Goal: Task Accomplishment & Management: Use online tool/utility

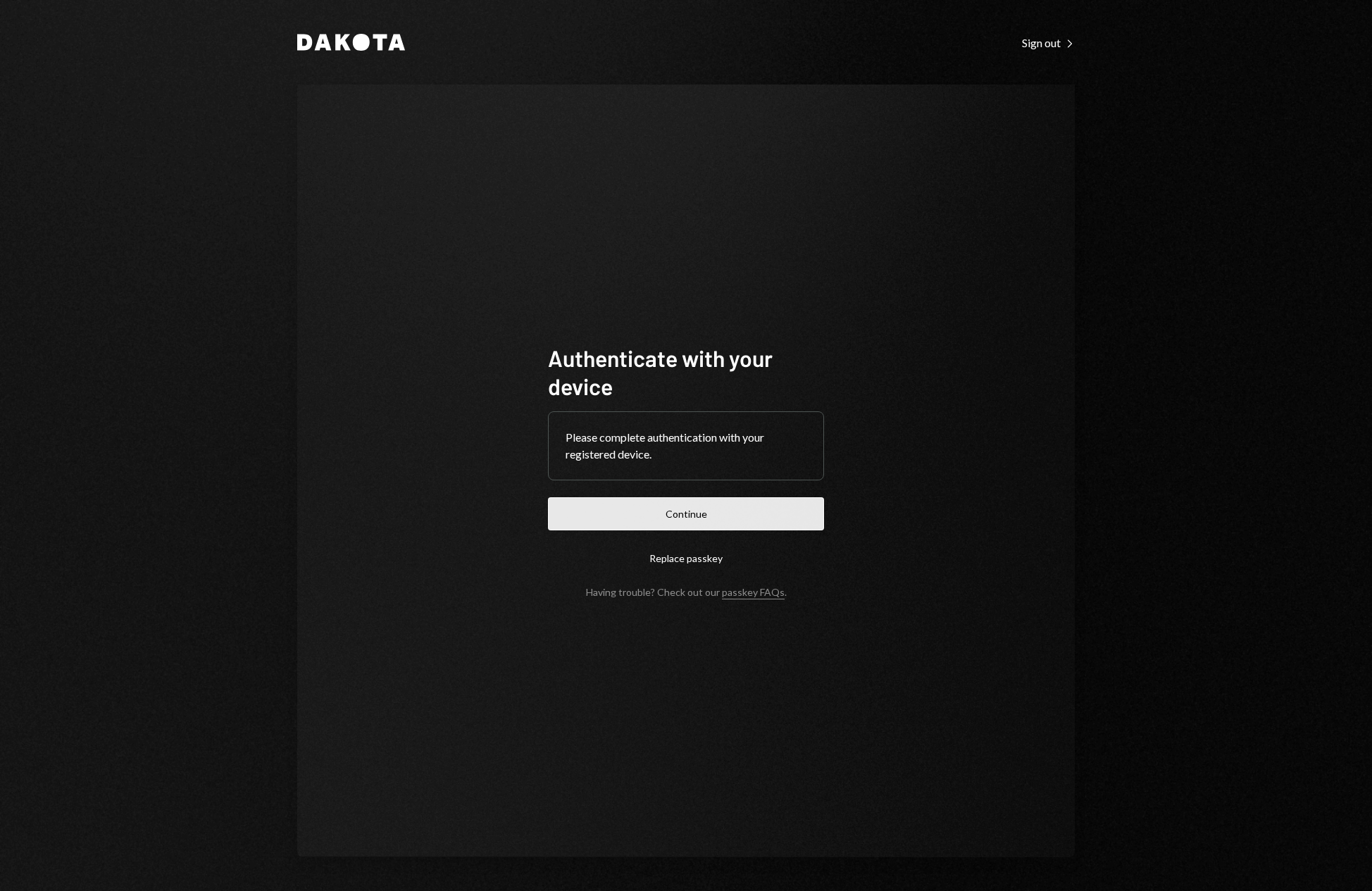
click at [707, 506] on button "Continue" at bounding box center [686, 513] width 276 height 33
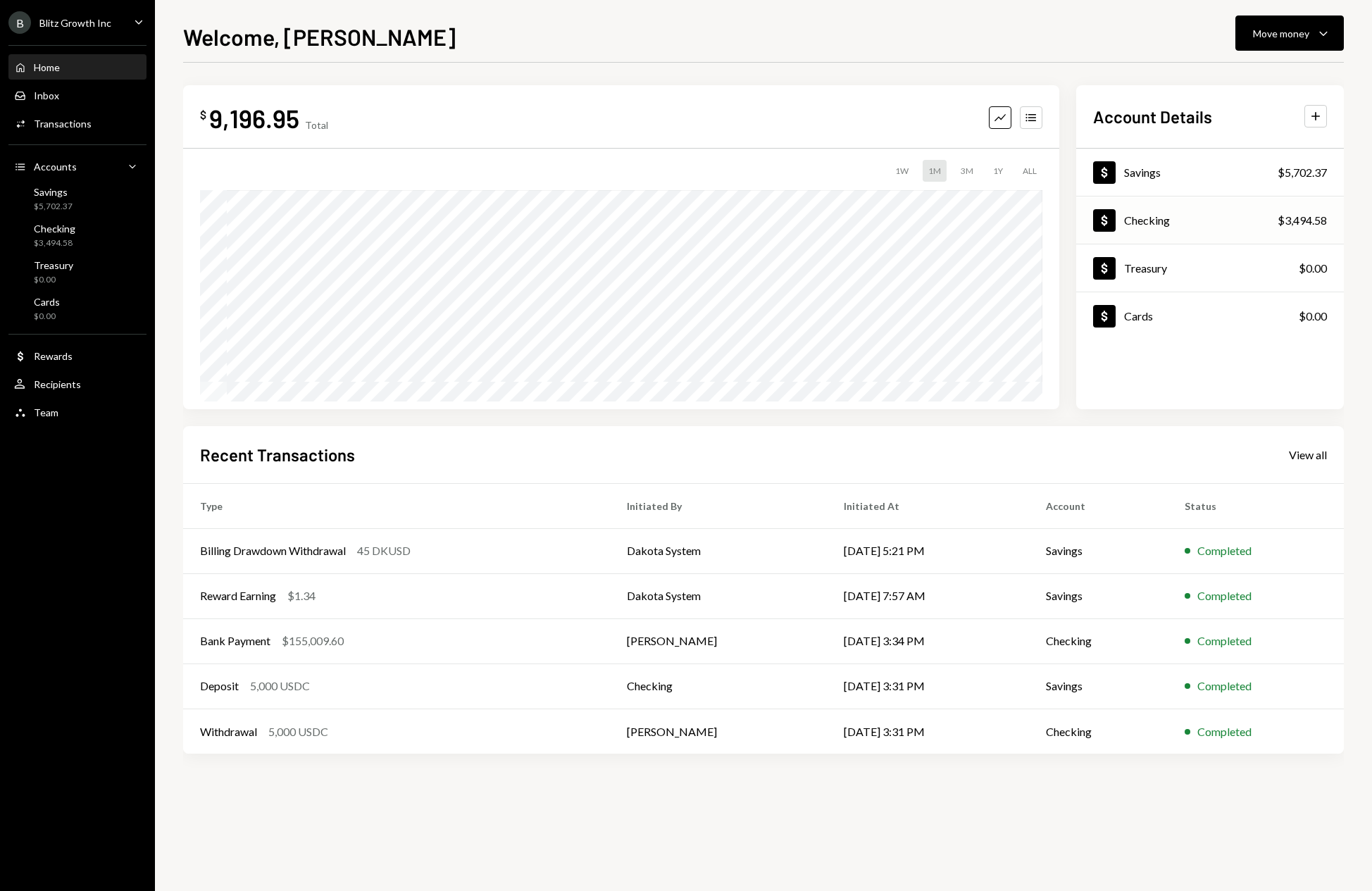
click at [1184, 221] on div "Dollar Checking $3,494.58" at bounding box center [1210, 221] width 267 height 46
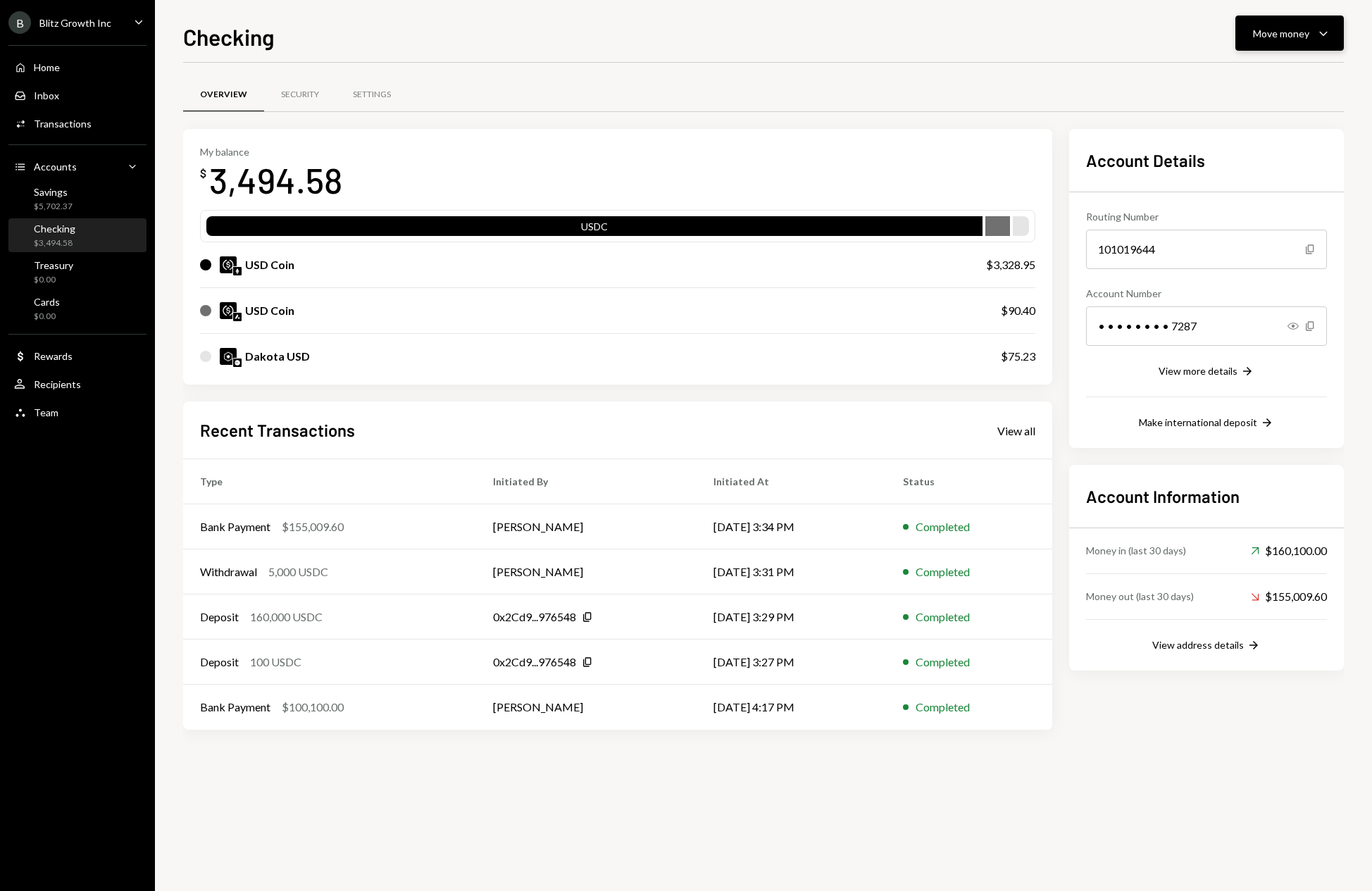
click at [1324, 30] on icon "Caret Down" at bounding box center [1323, 33] width 17 height 17
click at [1252, 135] on div "Deposit" at bounding box center [1279, 139] width 103 height 15
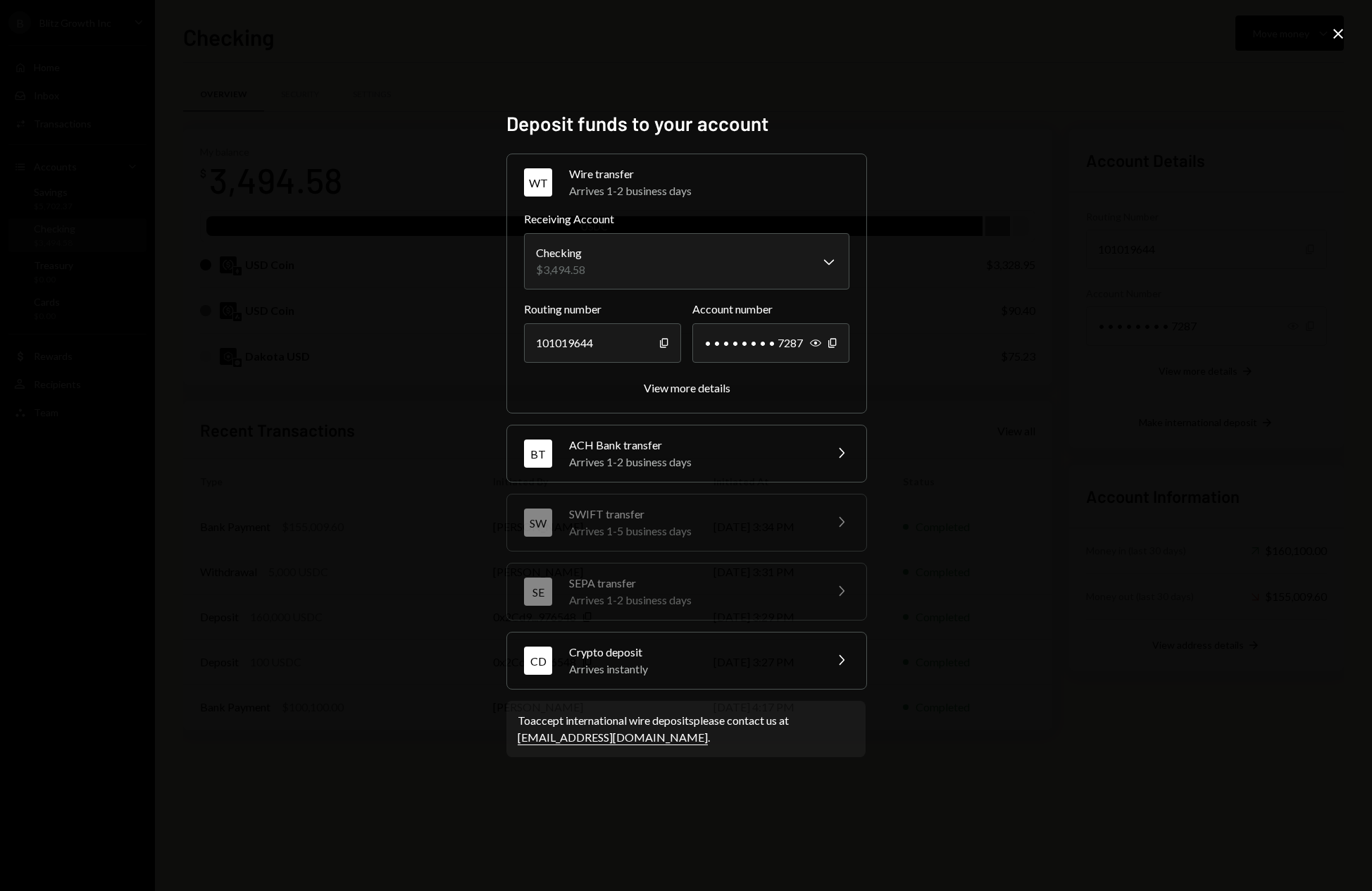
click at [705, 666] on div "Arrives instantly" at bounding box center [692, 669] width 246 height 17
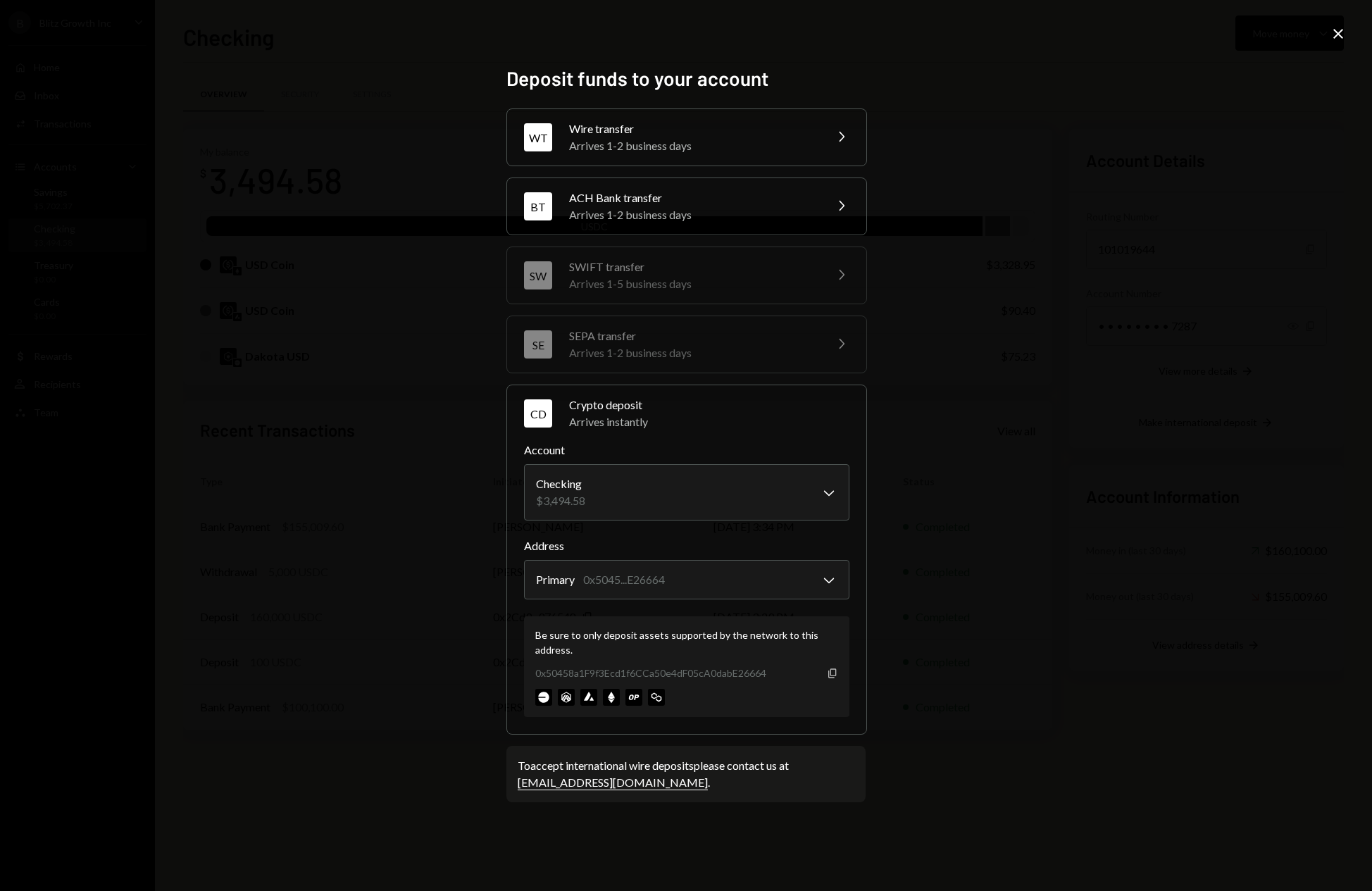
click at [835, 675] on icon "button" at bounding box center [833, 672] width 8 height 9
click at [1333, 38] on icon at bounding box center [1338, 34] width 10 height 10
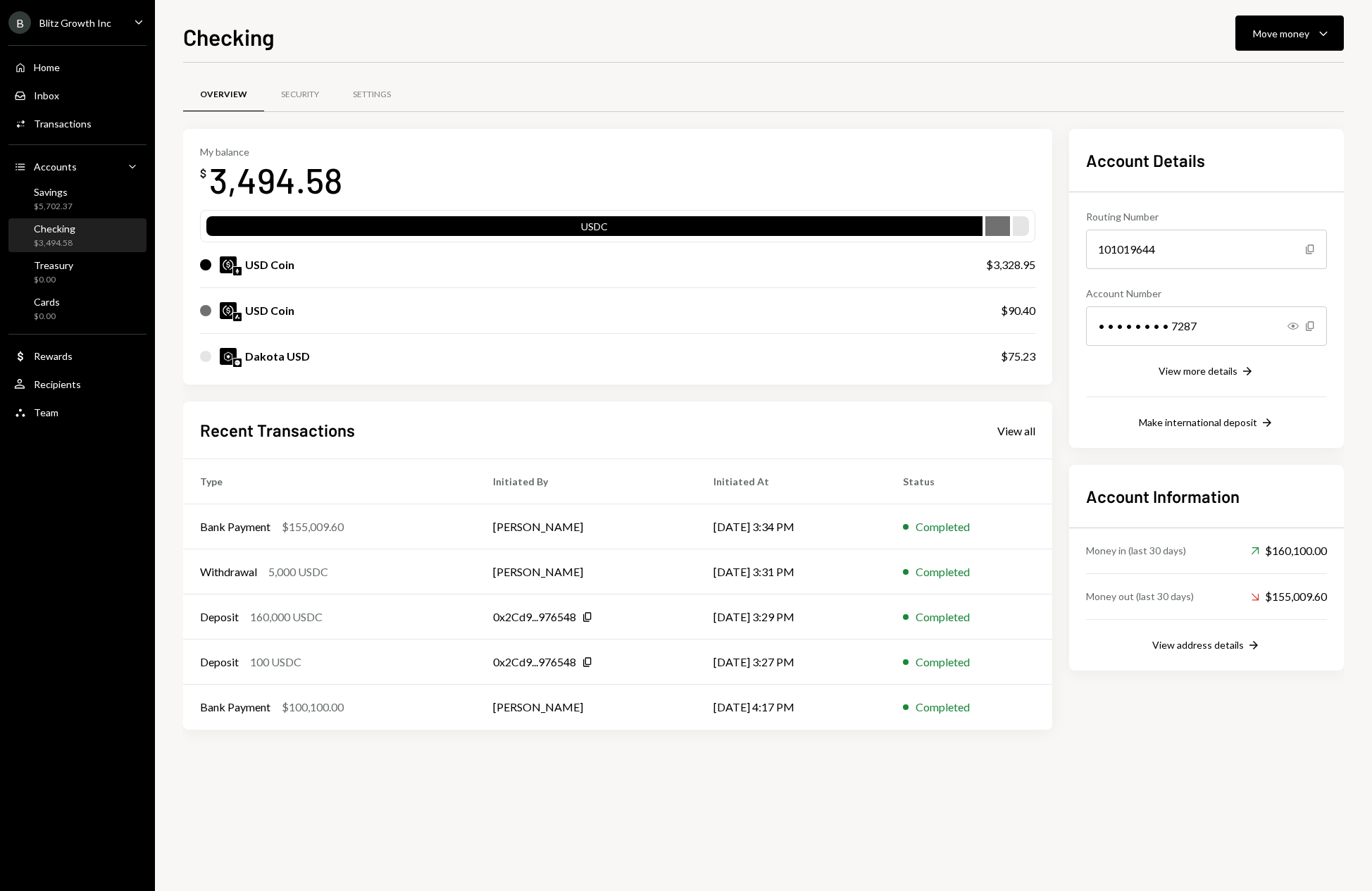
click at [222, 90] on div "Overview" at bounding box center [224, 95] width 48 height 12
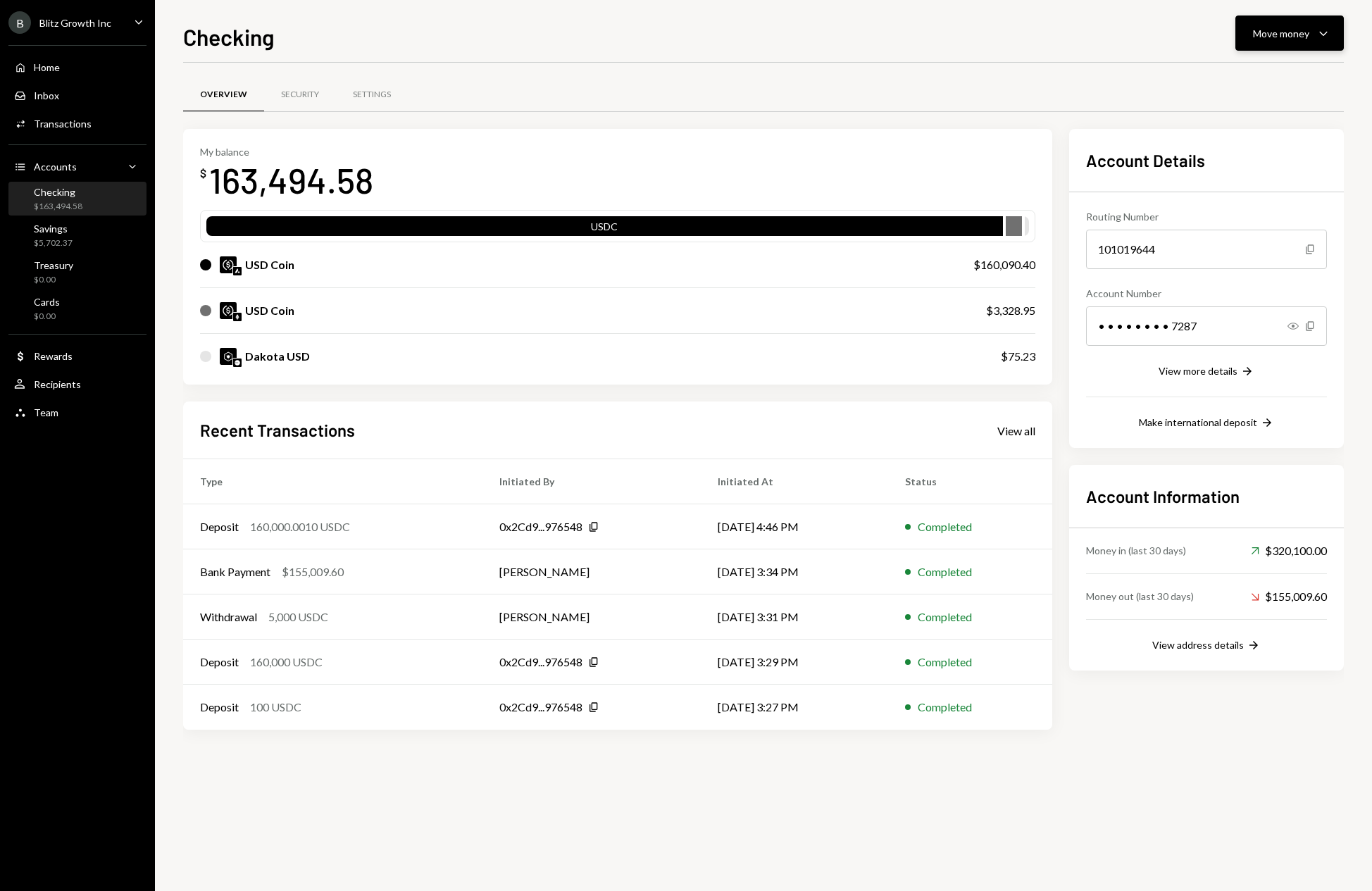
click at [1328, 33] on icon "Caret Down" at bounding box center [1323, 33] width 17 height 17
click at [1250, 79] on div "Send" at bounding box center [1279, 75] width 103 height 15
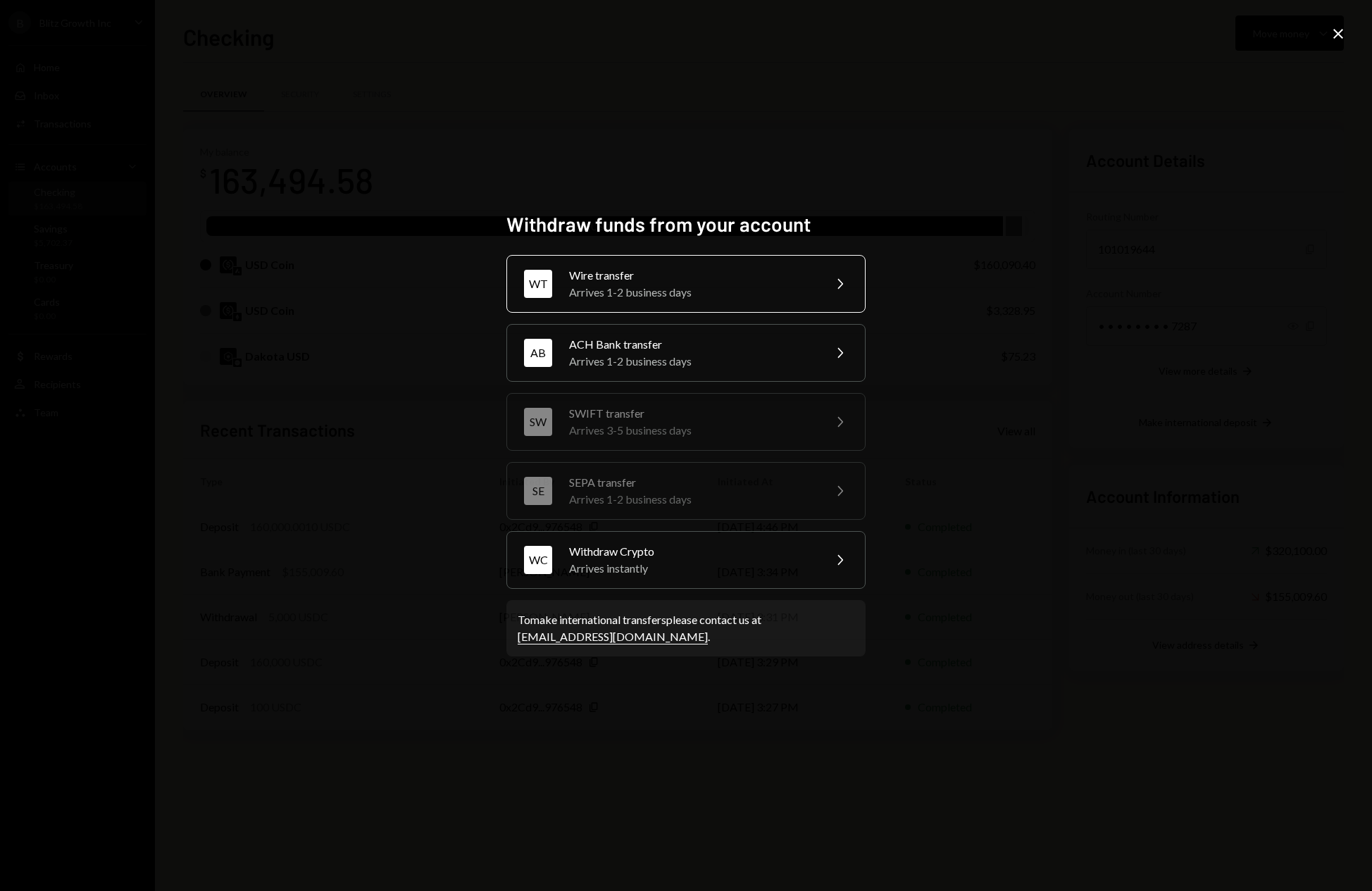
click at [722, 273] on div "Wire transfer" at bounding box center [692, 275] width 245 height 17
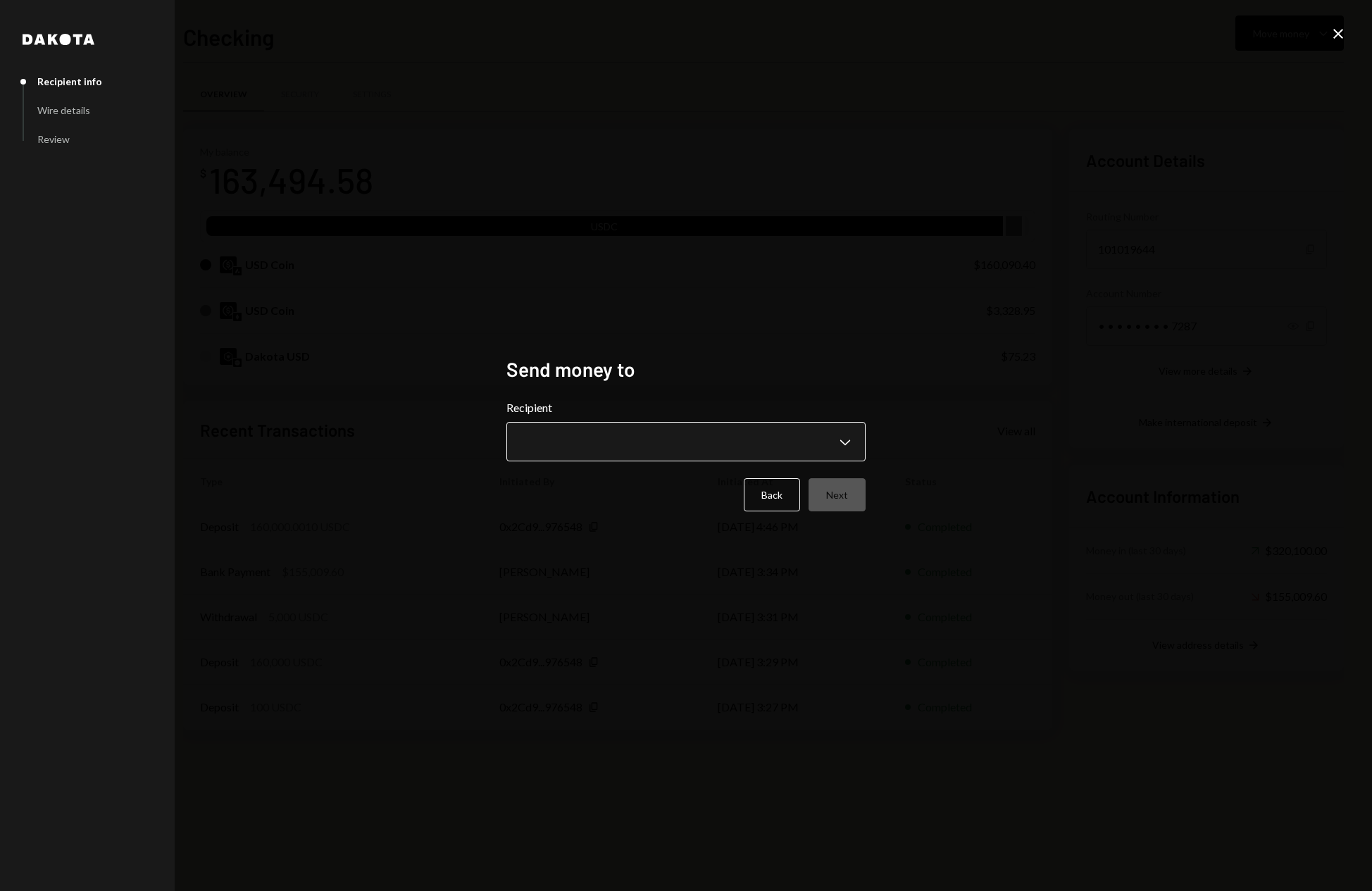
click at [767, 433] on body "B Blitz Growth Inc Caret Down Home Home Inbox Inbox Activities Transactions Acc…" at bounding box center [686, 446] width 1372 height 891
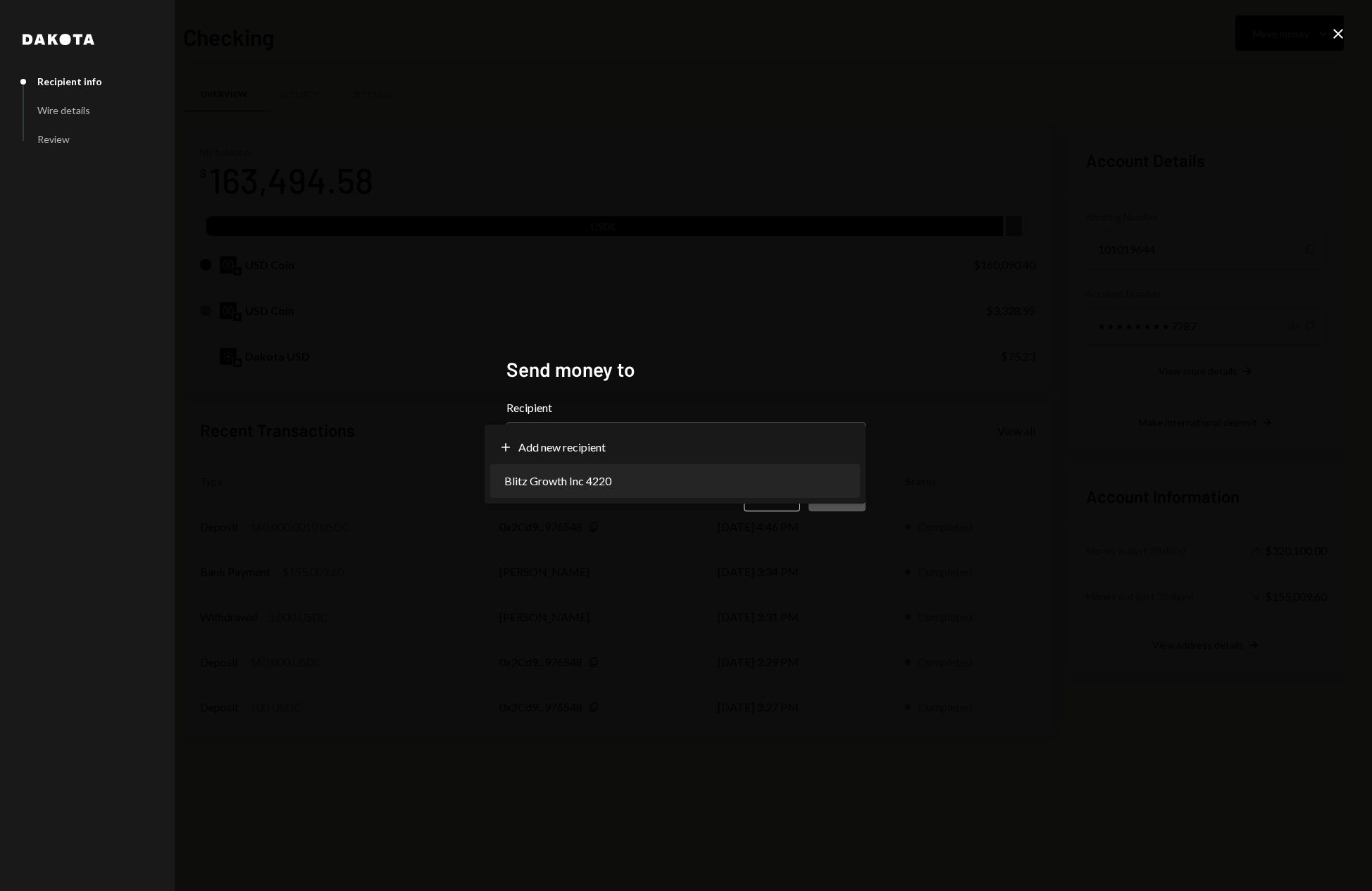
select select "**********"
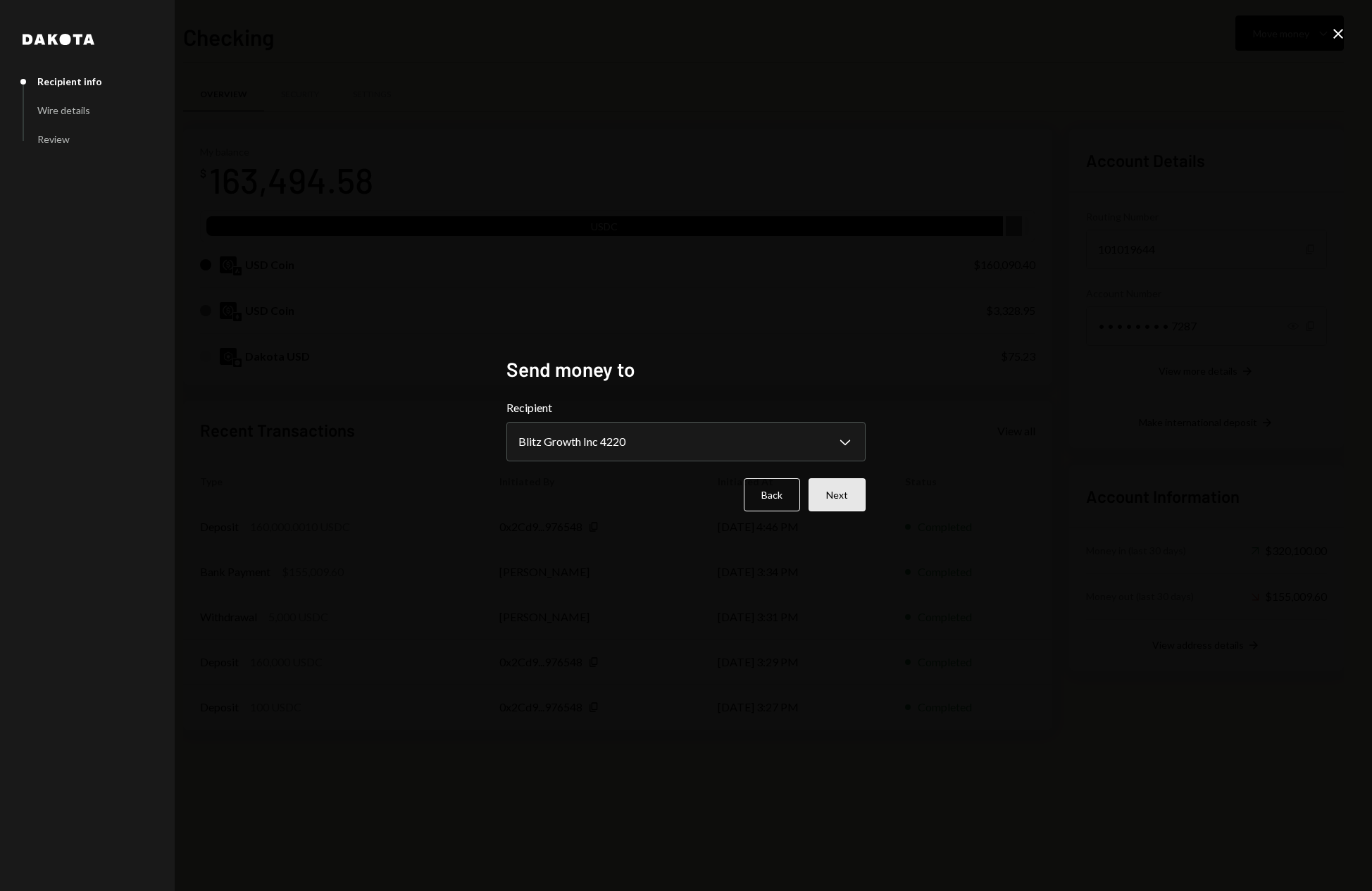
click at [833, 500] on button "Next" at bounding box center [837, 494] width 57 height 33
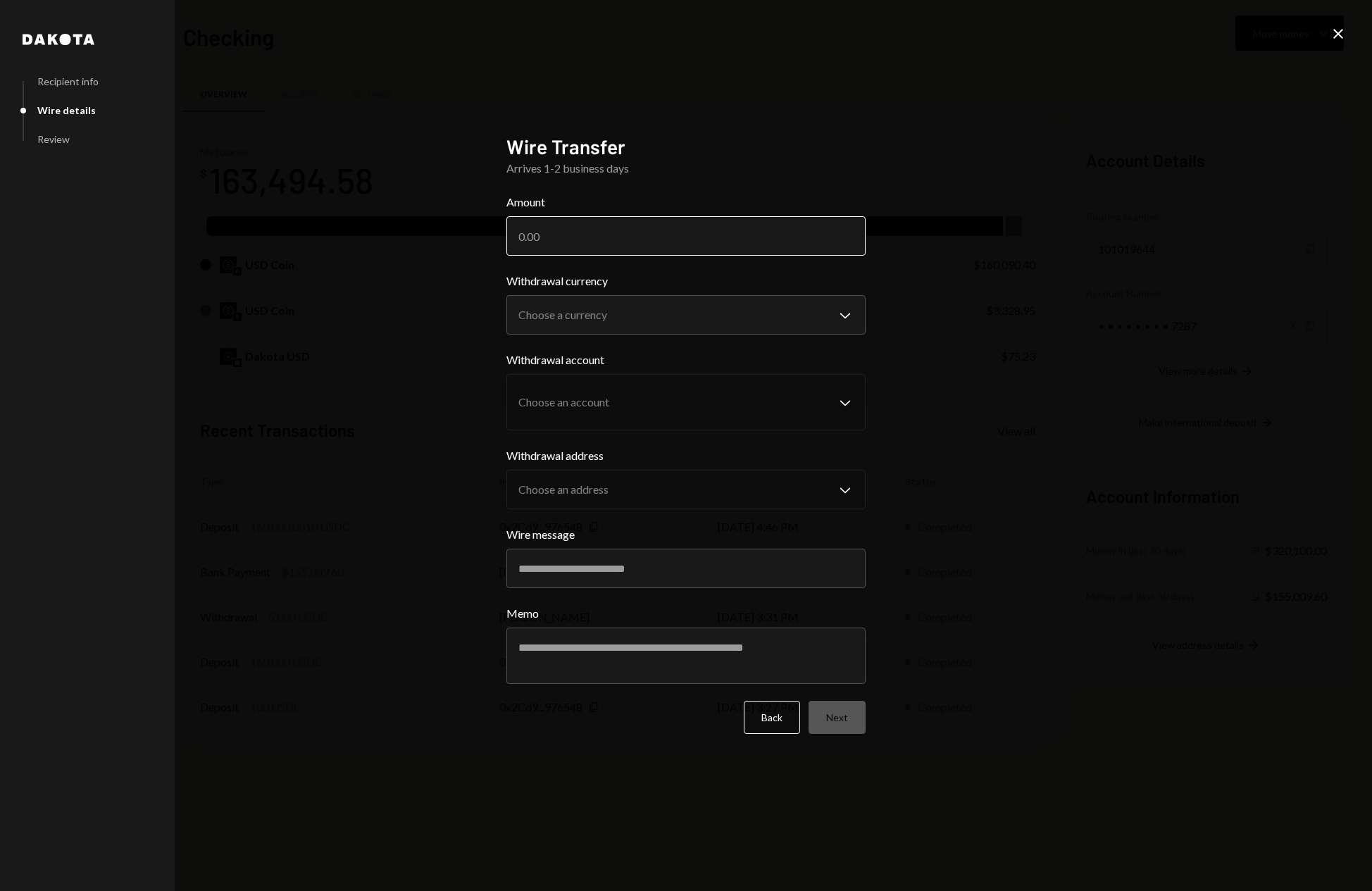
click at [593, 239] on input "Amount" at bounding box center [686, 236] width 359 height 40
type input "160000"
click at [834, 317] on body "B Blitz Growth Inc Caret Down Home Home Inbox Inbox Activities Transactions Acc…" at bounding box center [686, 446] width 1372 height 891
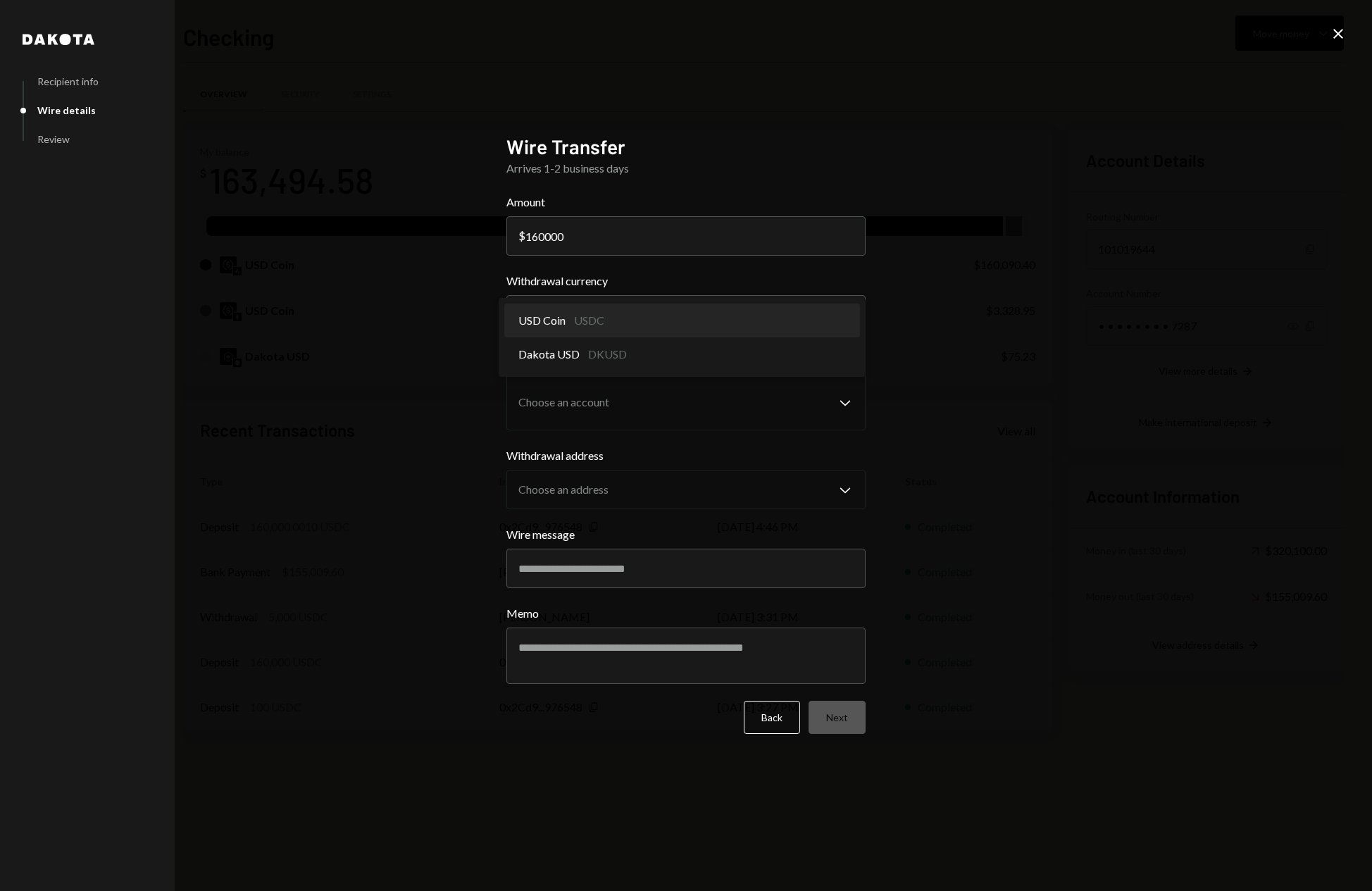
select select "****"
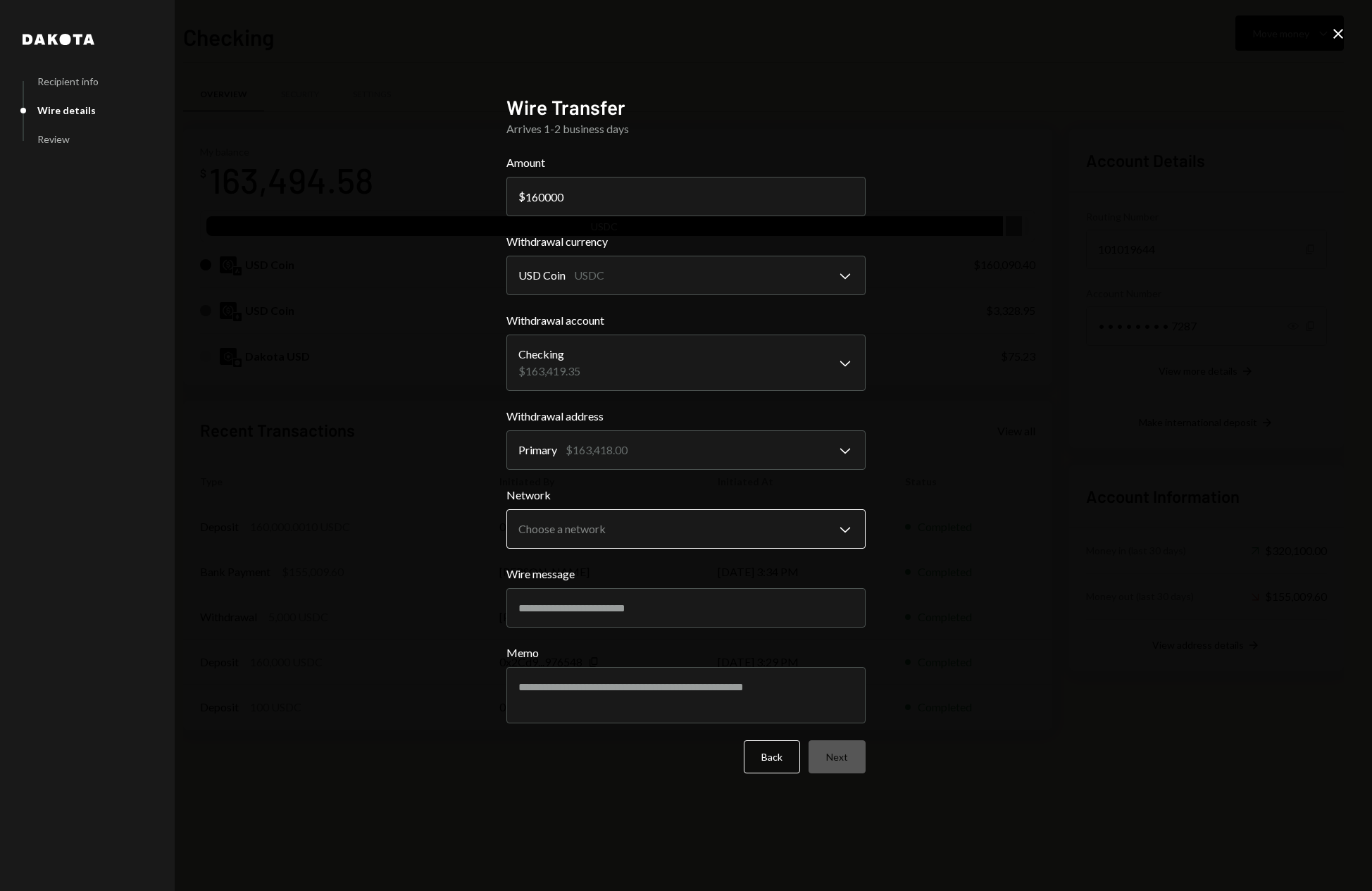
click at [746, 522] on body "B Blitz Growth Inc Caret Down Home Home Inbox Inbox Activities Transactions Acc…" at bounding box center [686, 446] width 1372 height 891
select select "**********"
click at [846, 760] on button "Next" at bounding box center [837, 756] width 57 height 33
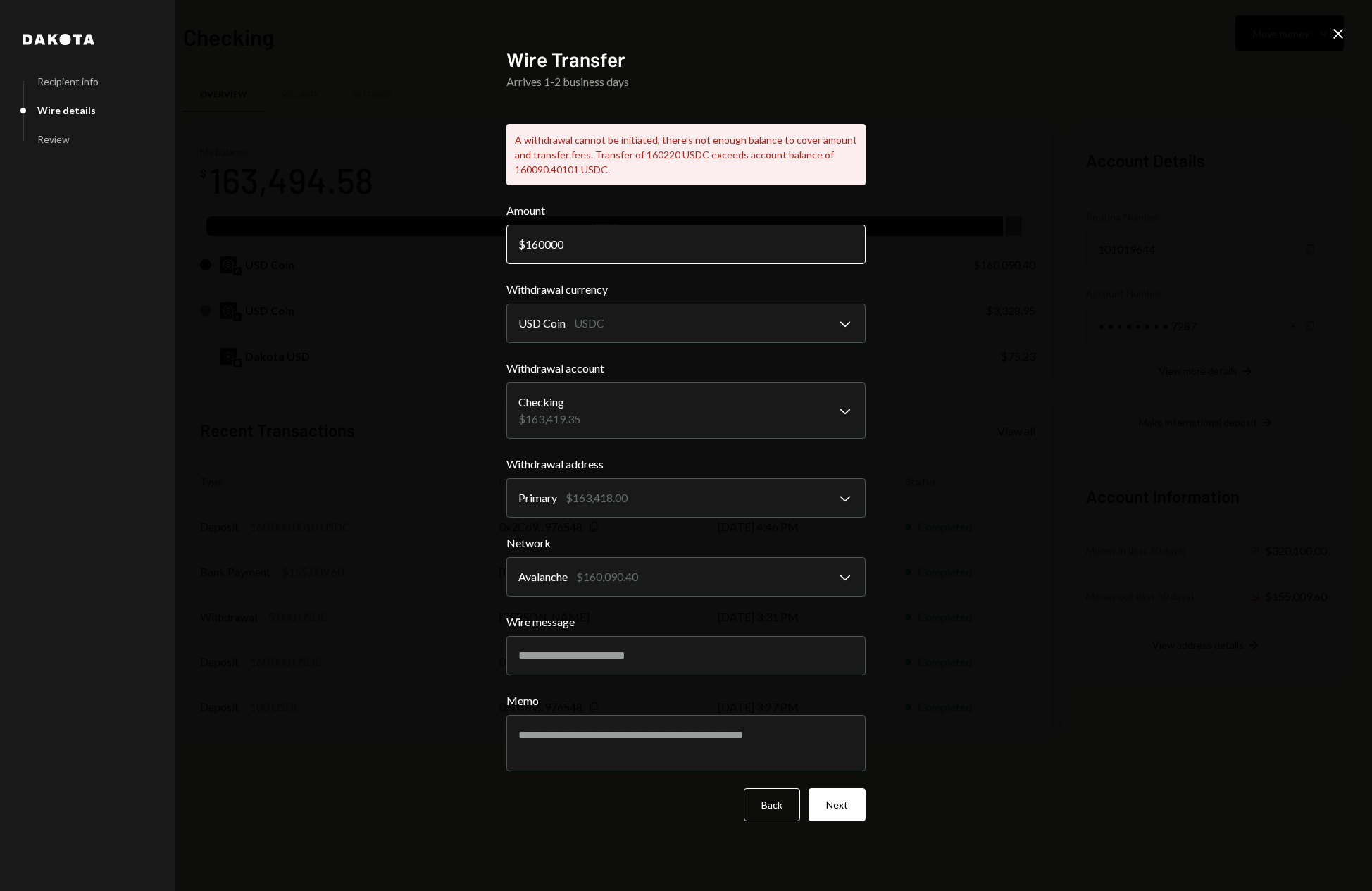
click at [535, 248] on input "160000" at bounding box center [686, 245] width 359 height 40
type input "159700"
click at [834, 801] on button "Next" at bounding box center [837, 804] width 57 height 33
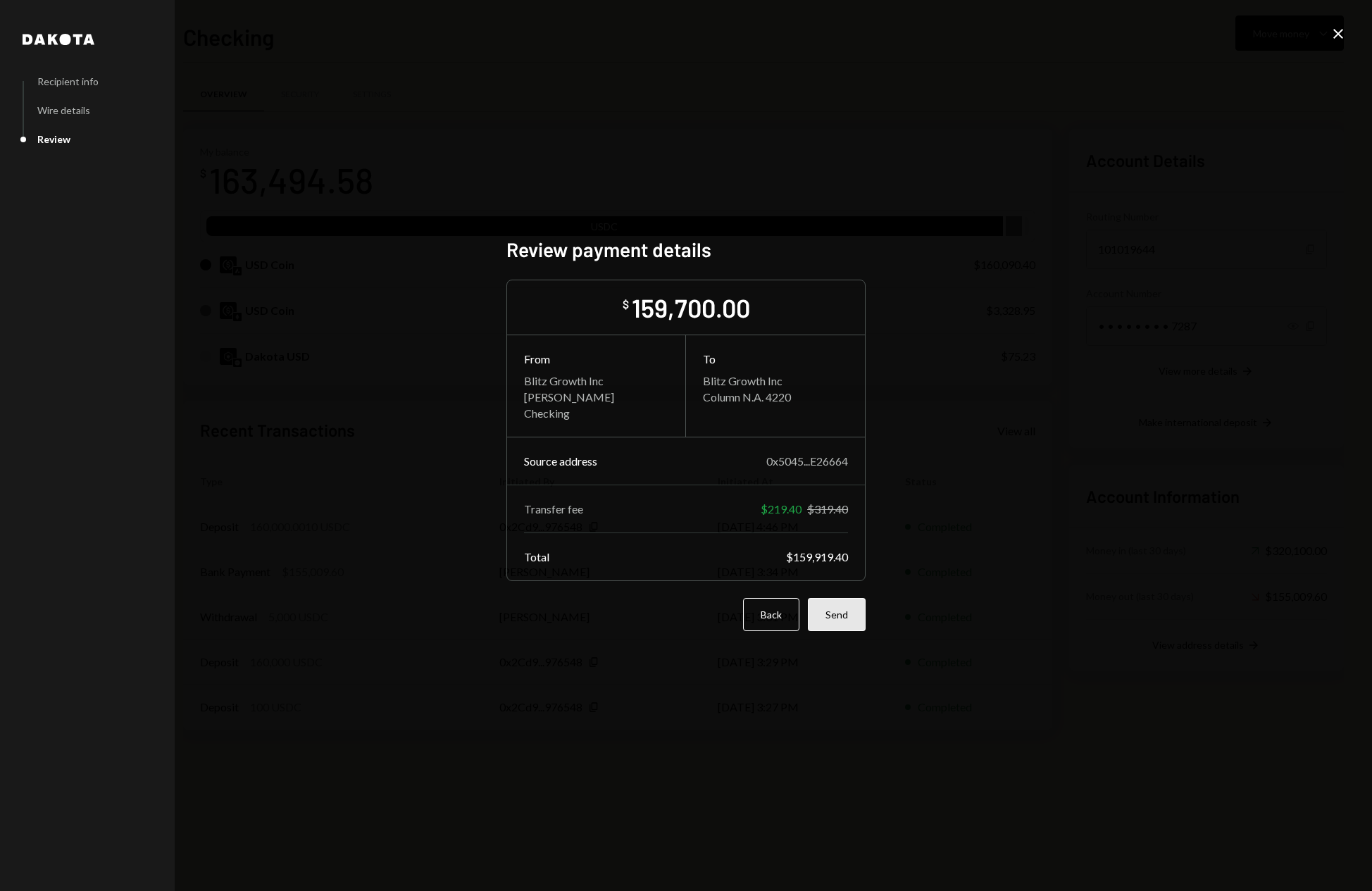
click at [850, 612] on button "Send" at bounding box center [836, 614] width 57 height 33
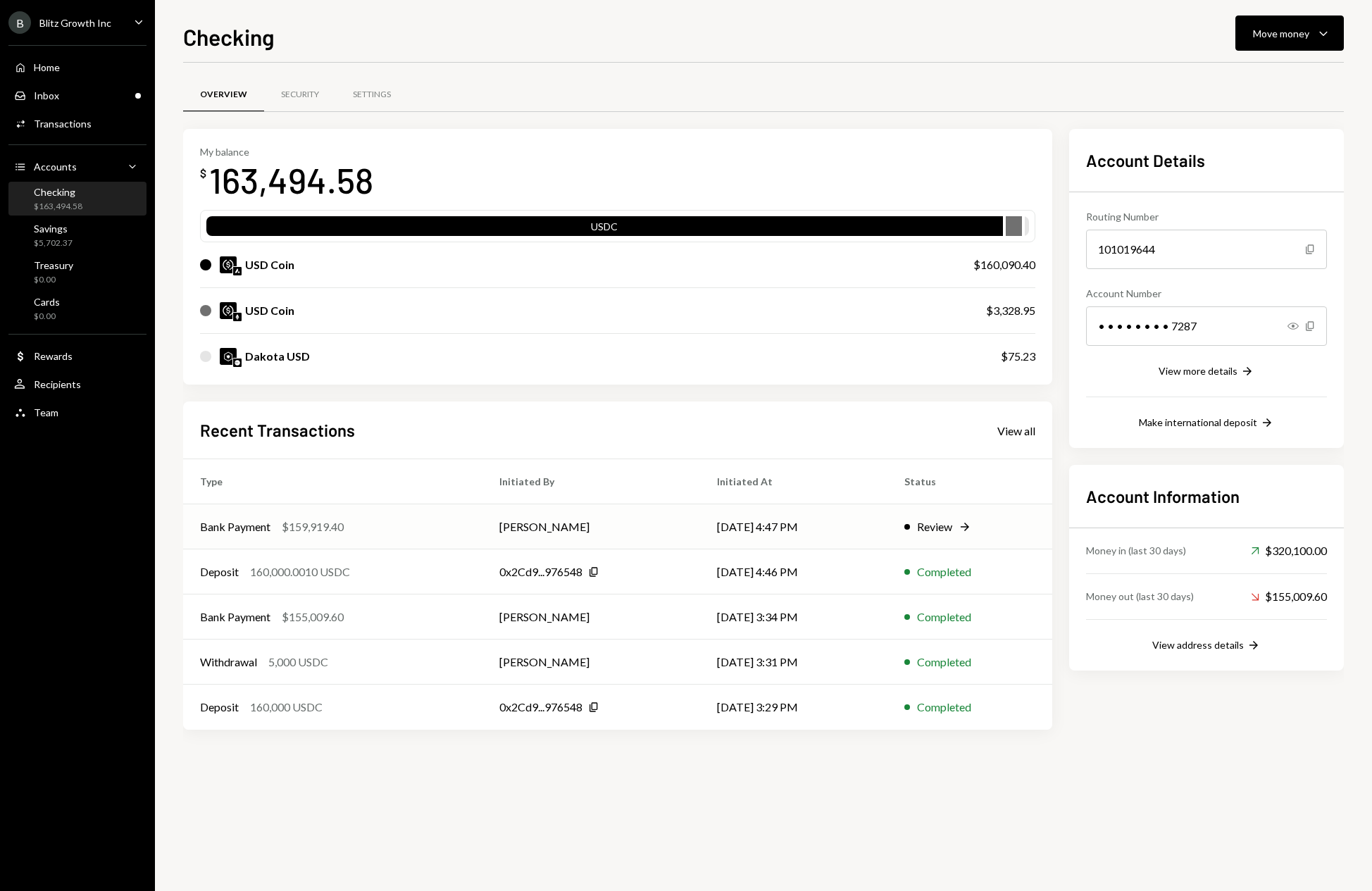
click at [925, 532] on div "Review" at bounding box center [935, 527] width 36 height 17
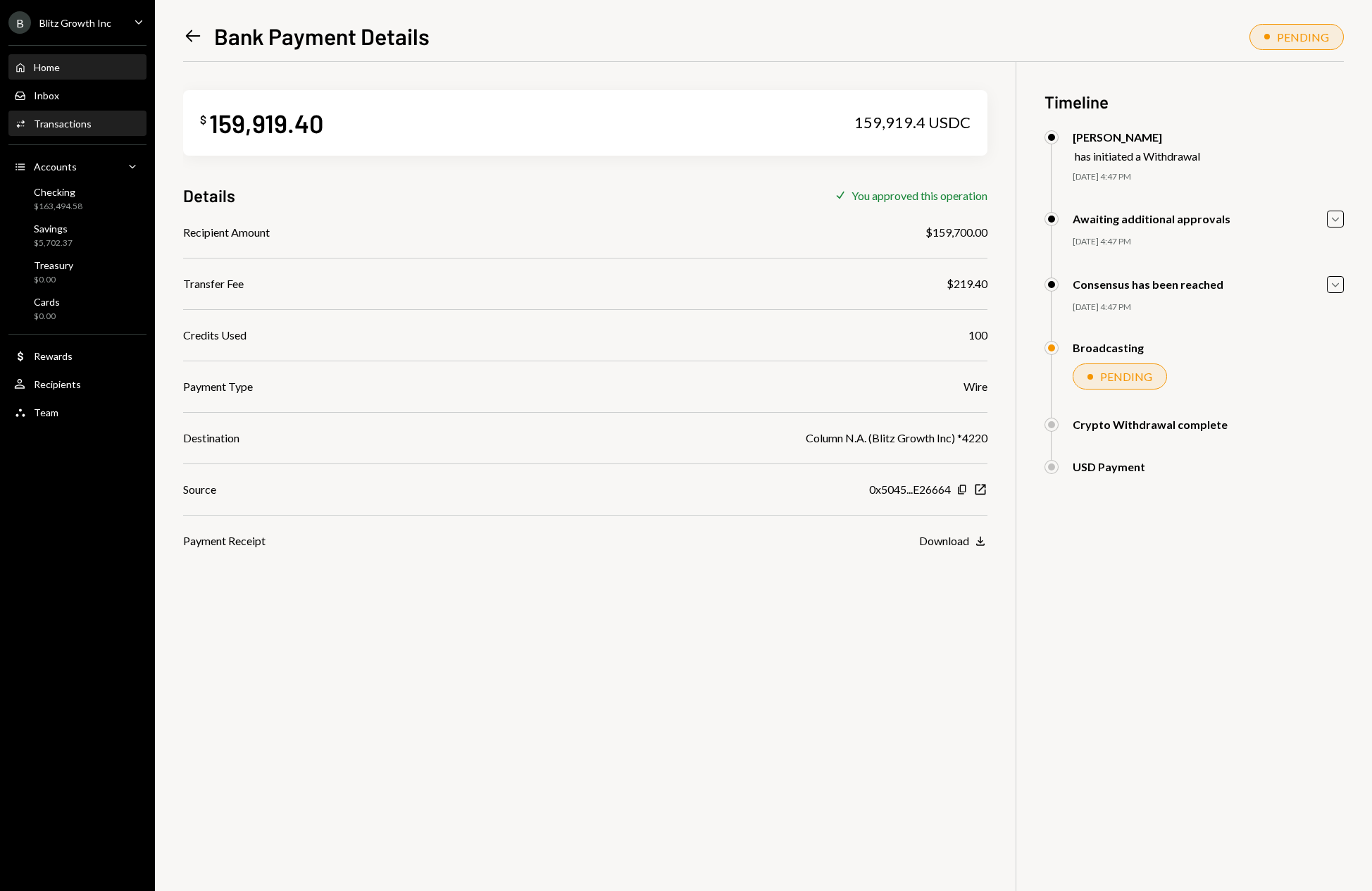
click at [72, 65] on div "Home Home" at bounding box center [77, 67] width 127 height 13
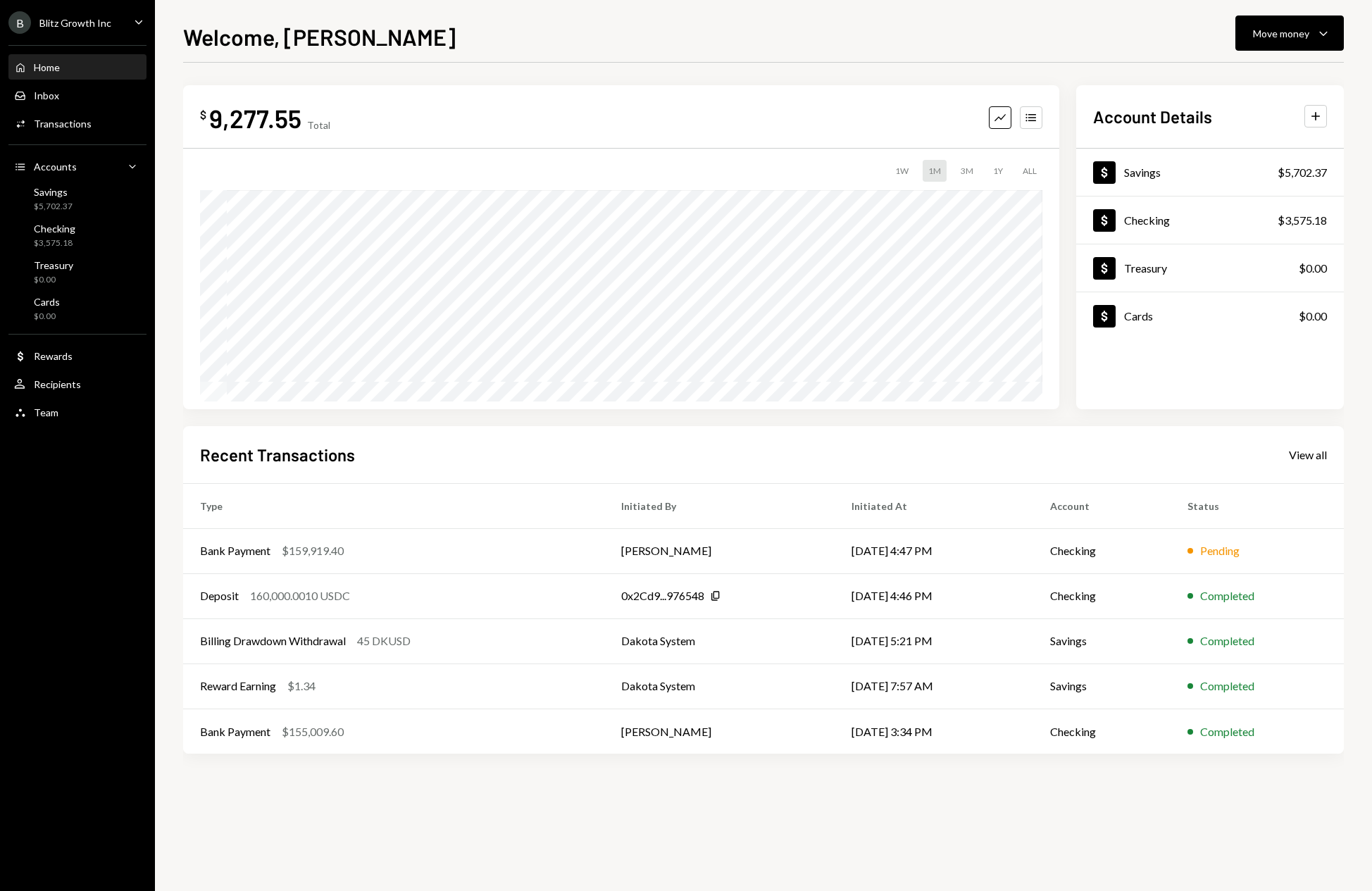
click at [143, 25] on icon "Caret Down" at bounding box center [139, 22] width 16 height 16
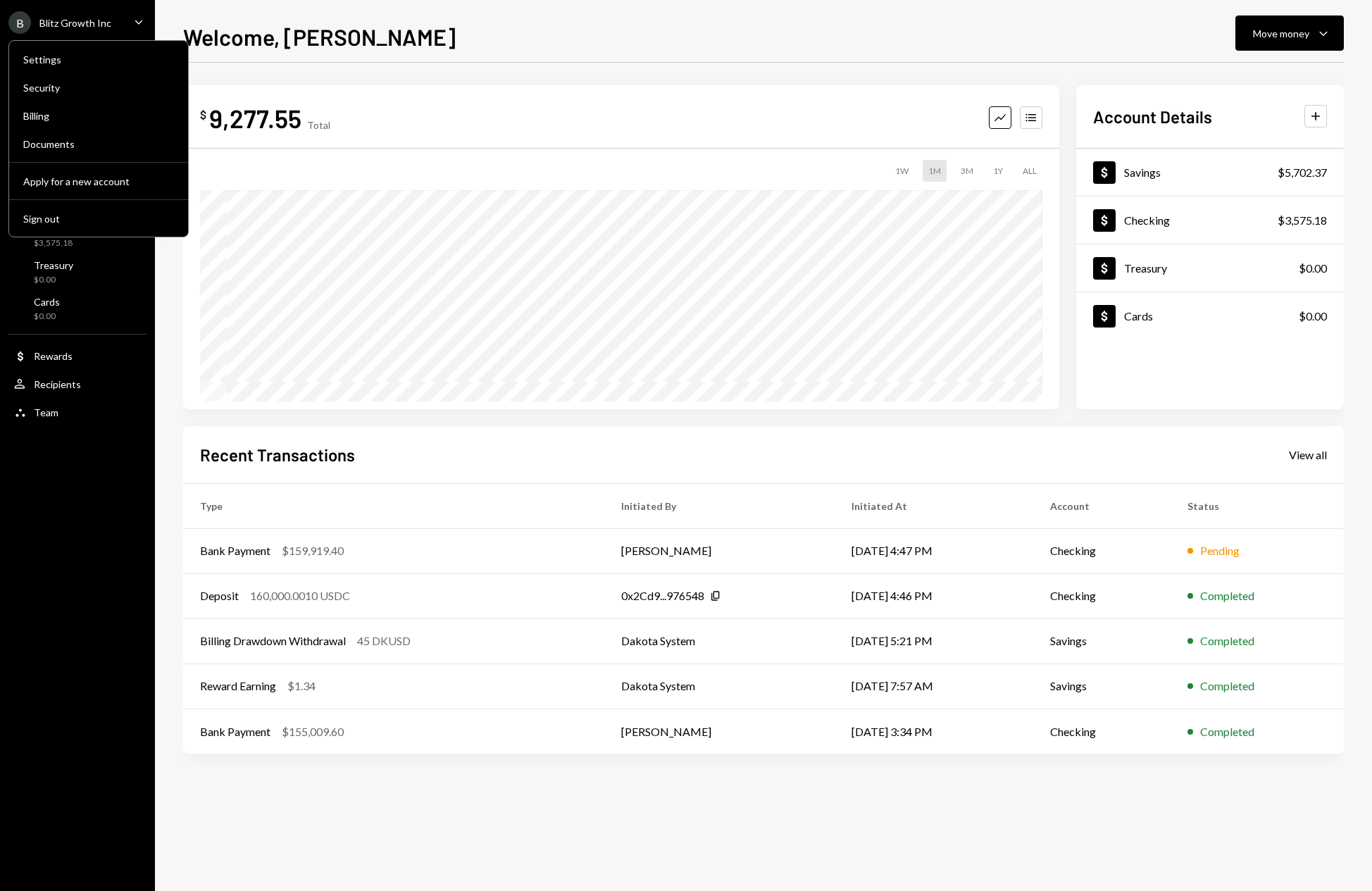
click at [402, 835] on div "$ 9,277.55 Total Graph Accounts 1W 1M 3M 1Y ALL Account Details Plus Dollar Sav…" at bounding box center [763, 476] width 1161 height 829
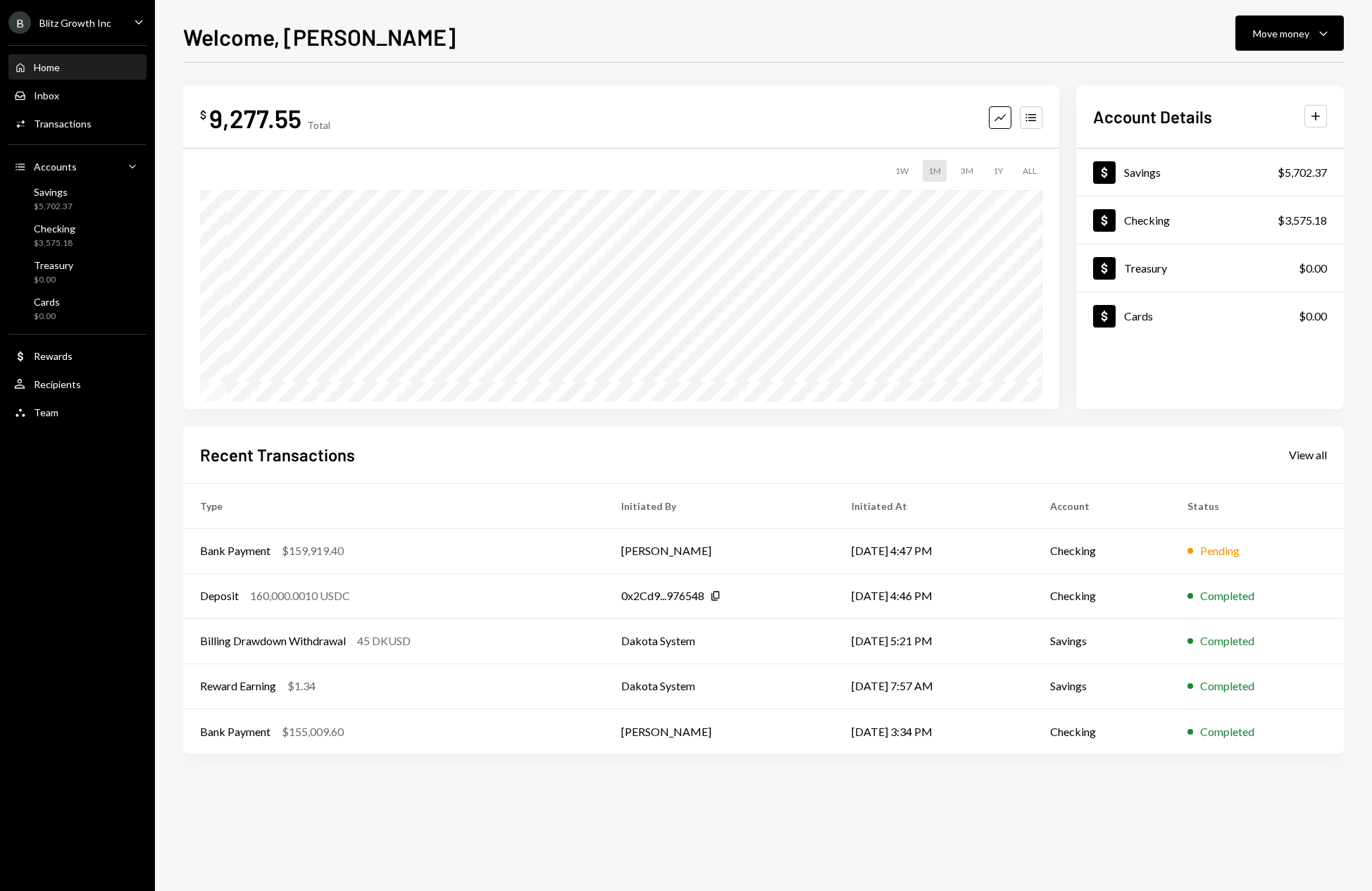
click at [138, 21] on icon "Caret Down" at bounding box center [139, 22] width 16 height 16
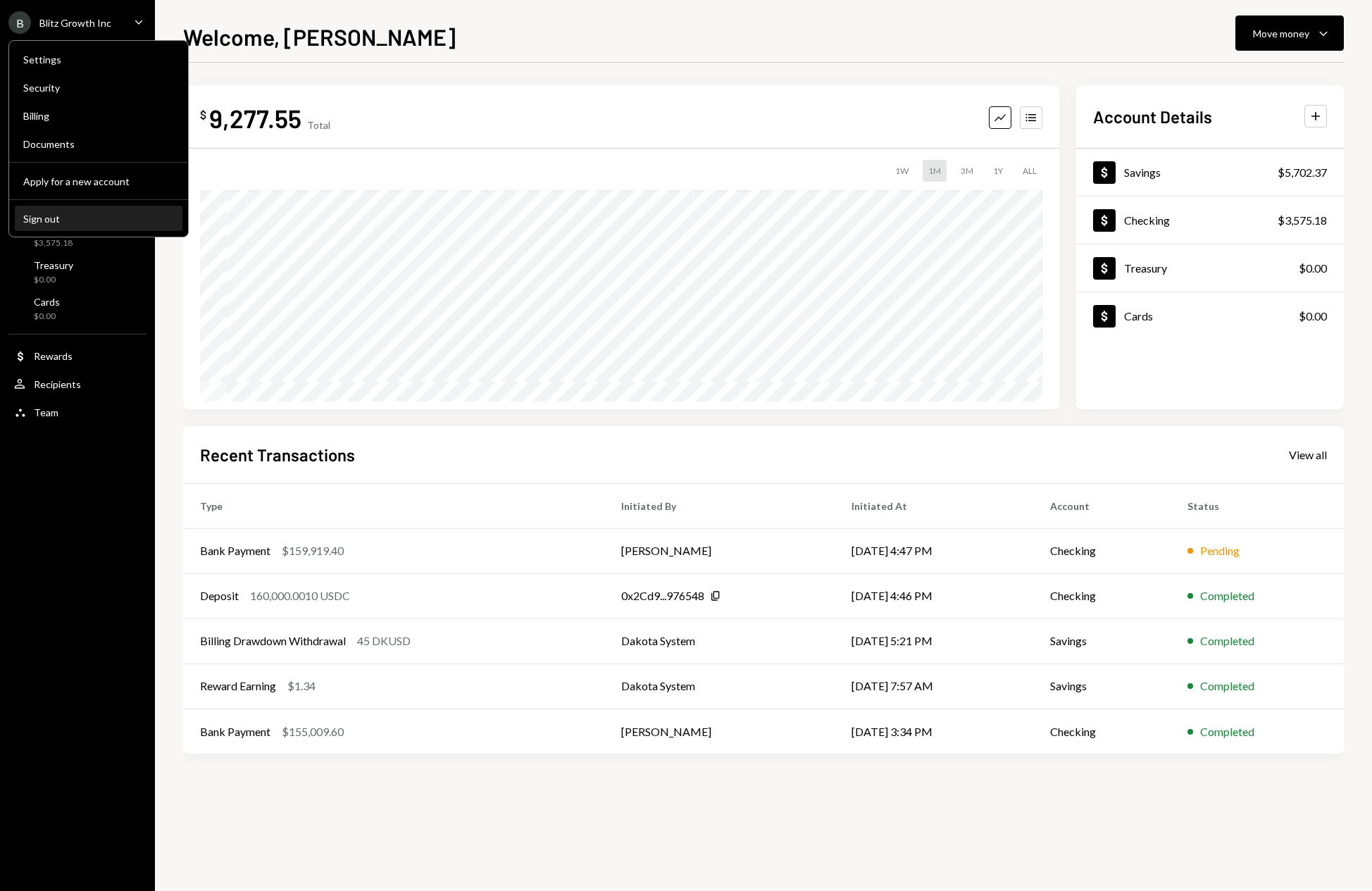
click at [53, 215] on div "Sign out" at bounding box center [98, 219] width 150 height 12
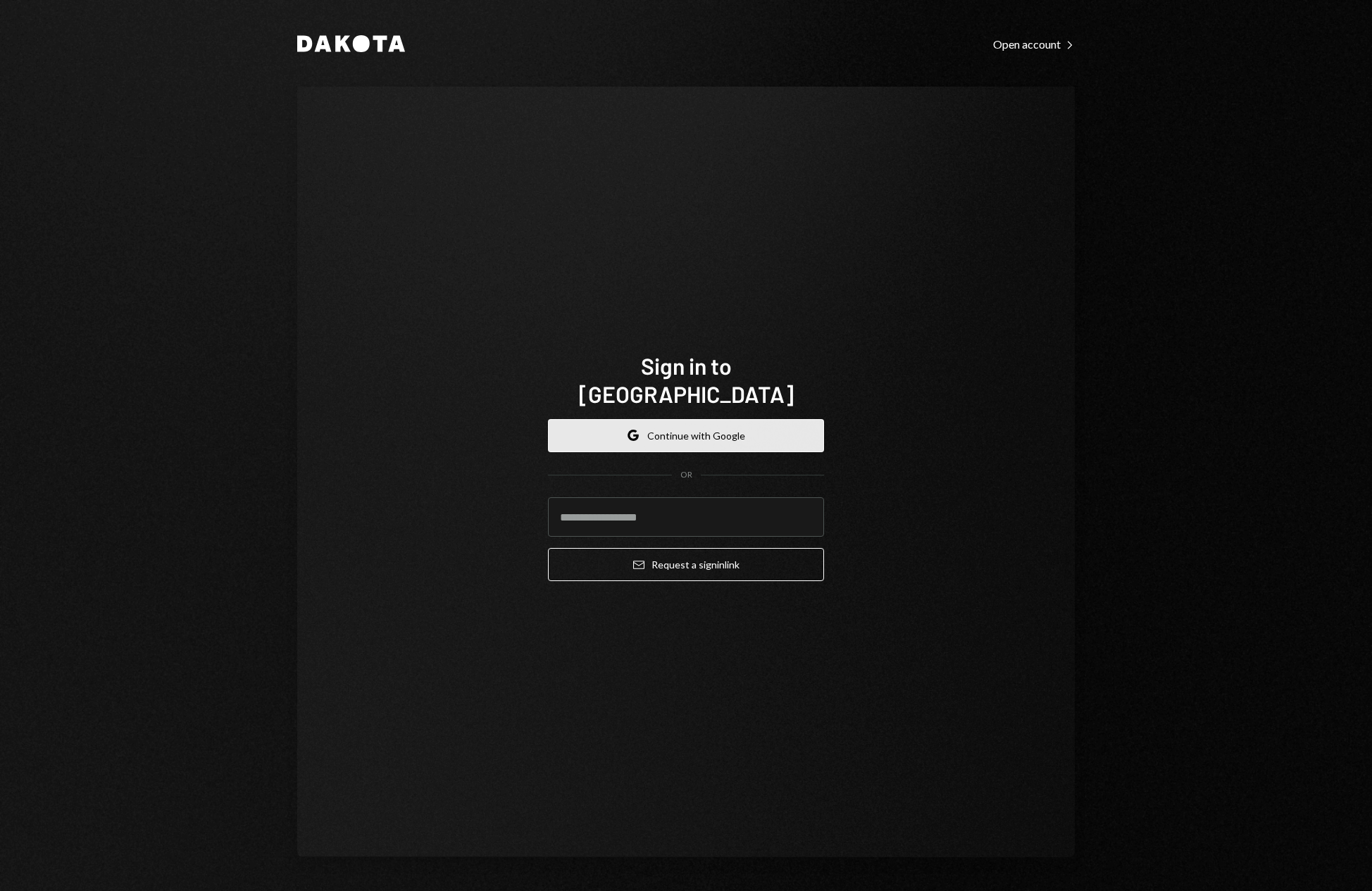
click at [716, 430] on button "Google Continue with Google" at bounding box center [686, 435] width 276 height 33
